Goal: Use online tool/utility: Utilize a website feature to perform a specific function

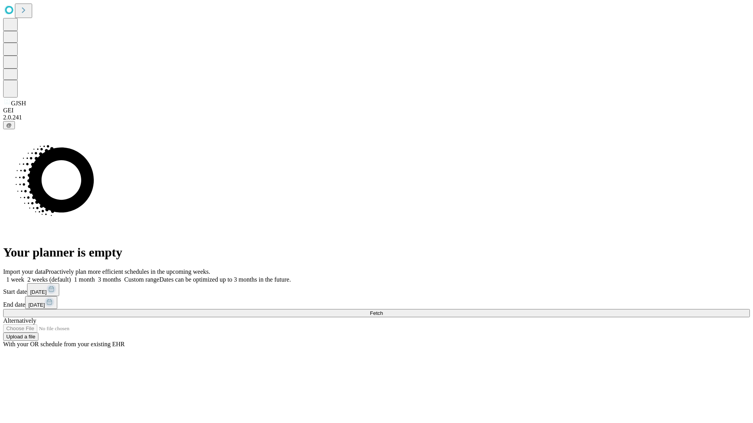
click at [383, 311] on span "Fetch" at bounding box center [376, 314] width 13 height 6
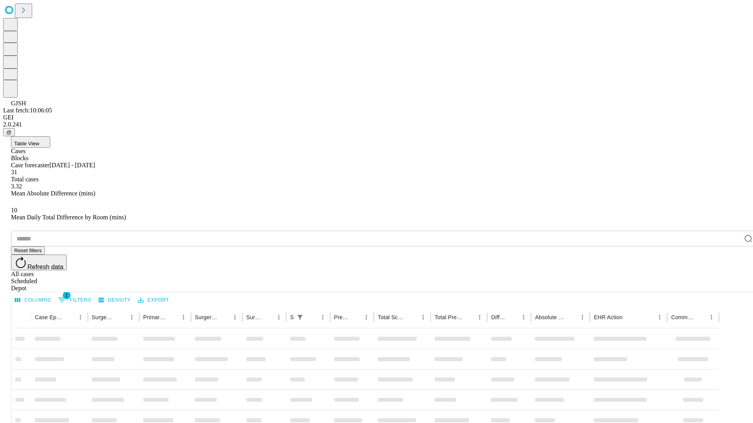
click at [39, 141] on span "Table View" at bounding box center [26, 144] width 25 height 6
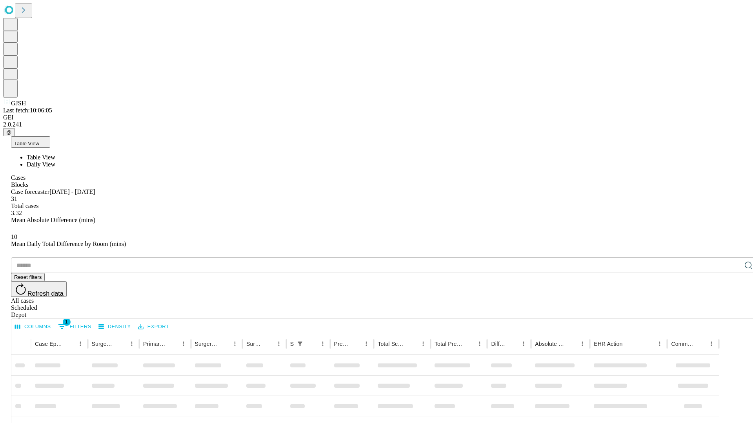
click at [55, 161] on span "Daily View" at bounding box center [41, 164] width 29 height 7
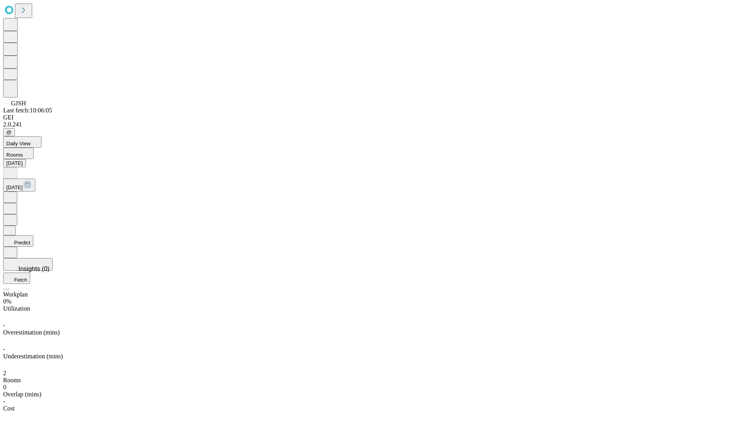
click at [33, 236] on button "Predict" at bounding box center [18, 241] width 30 height 11
